Goal: Transaction & Acquisition: Purchase product/service

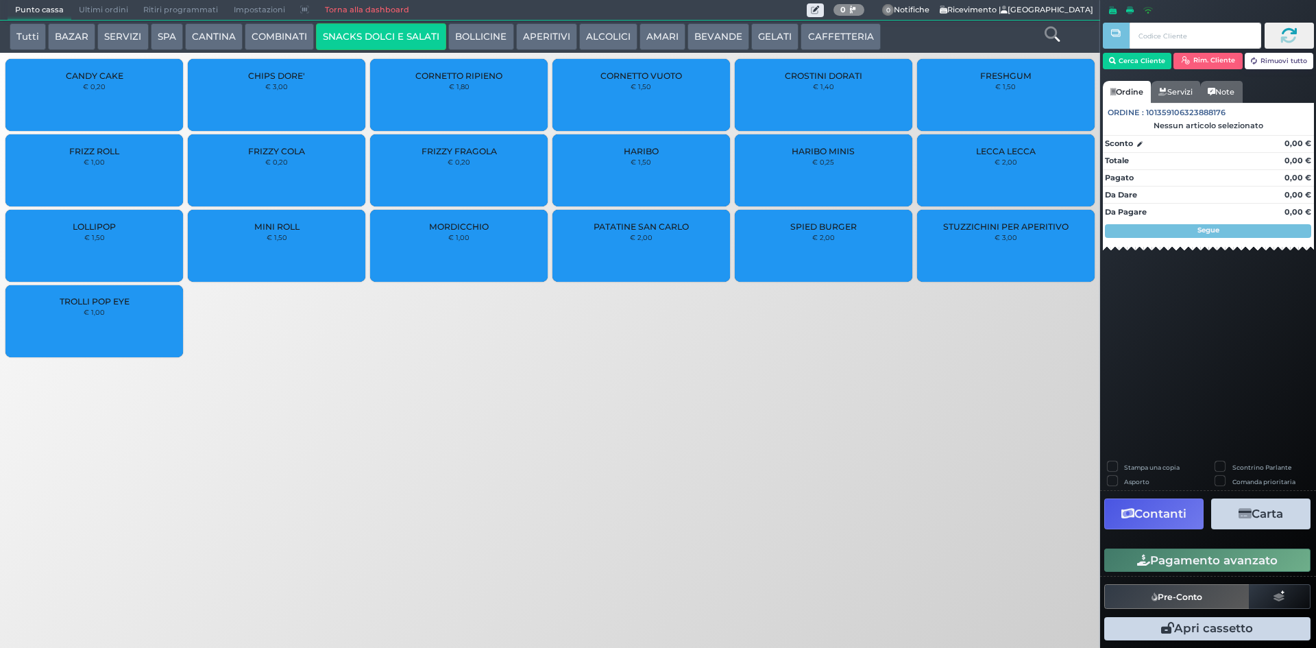
click at [759, 31] on button "GELATI" at bounding box center [774, 36] width 47 height 27
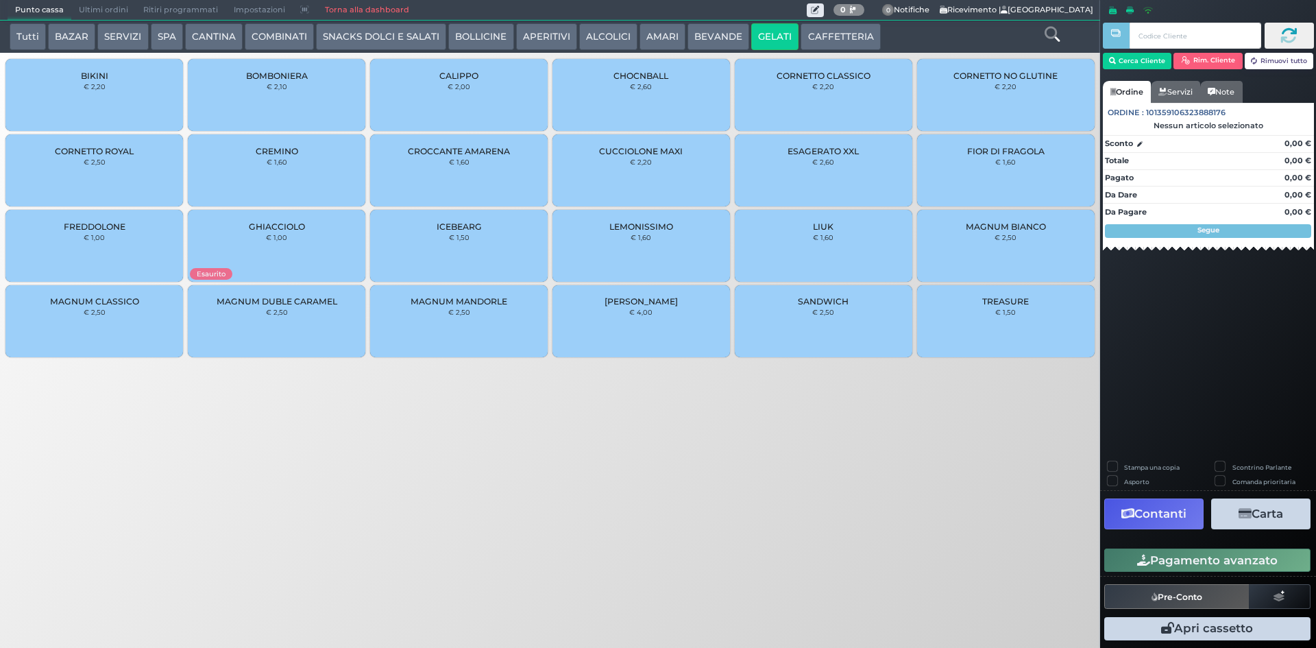
click at [286, 110] on div "BOMBONIERA € 2,10" at bounding box center [276, 95] width 177 height 72
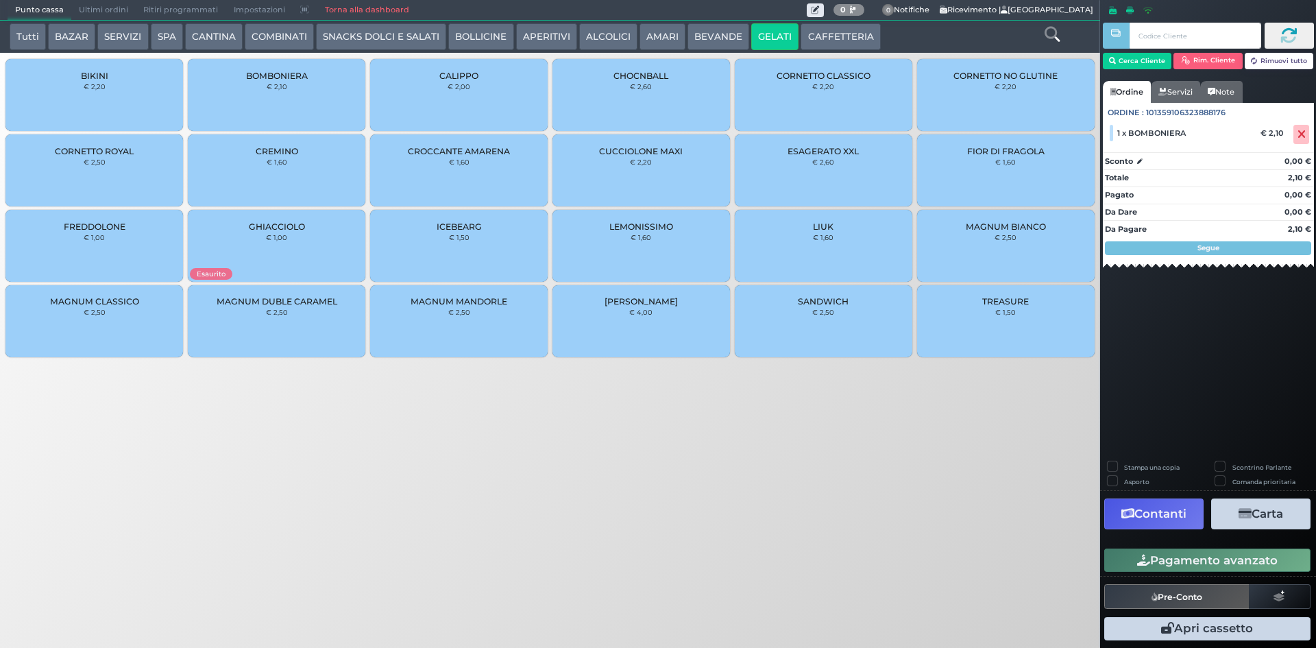
click at [1124, 463] on label "Stampa una copia" at bounding box center [1152, 467] width 56 height 9
checkbox input "true"
click at [1262, 517] on button "Carta" at bounding box center [1260, 513] width 99 height 31
